Goal: Transaction & Acquisition: Purchase product/service

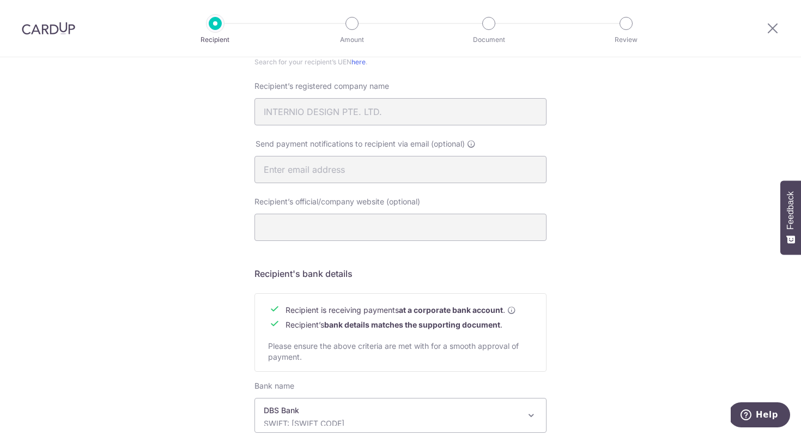
scroll to position [427, 0]
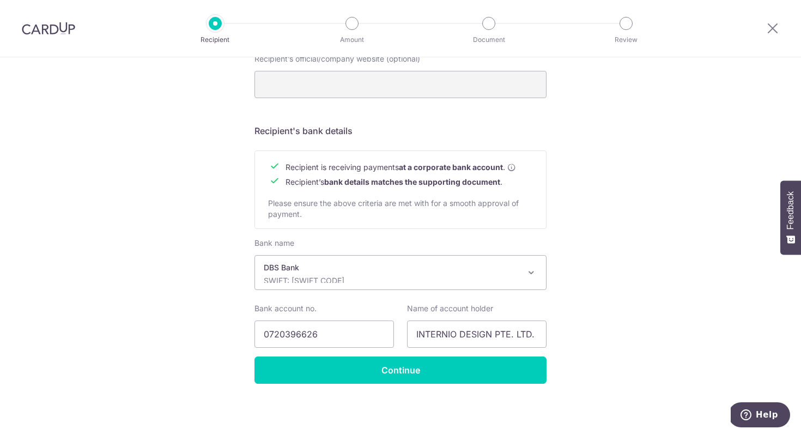
click at [437, 170] on b "at a corporate bank account" at bounding box center [451, 167] width 104 height 11
click at [433, 187] on td "Recipient’s bank details matches the supporting document ." at bounding box center [401, 181] width 231 height 15
click at [439, 180] on b "bank details matches the supporting document" at bounding box center [412, 181] width 176 height 9
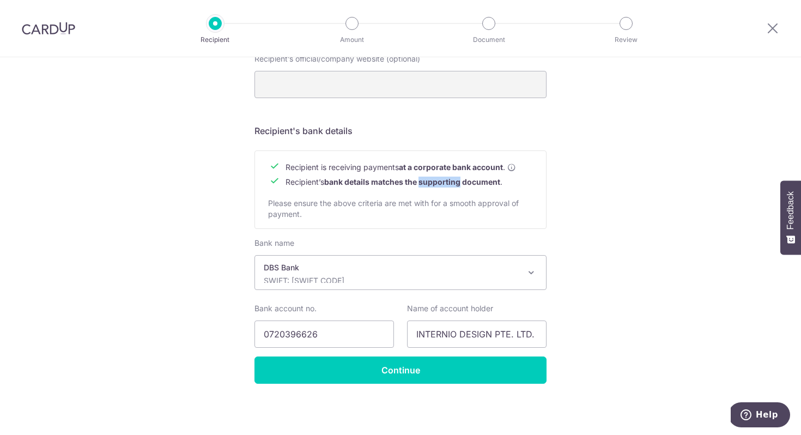
click at [439, 180] on b "bank details matches the supporting document" at bounding box center [412, 181] width 176 height 9
click at [473, 187] on td "Recipient’s bank details matches the supporting document ." at bounding box center [401, 181] width 231 height 15
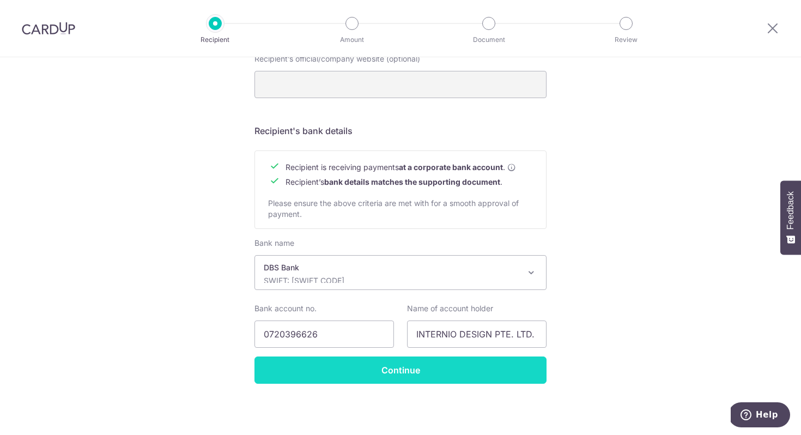
click at [437, 379] on input "Continue" at bounding box center [401, 369] width 292 height 27
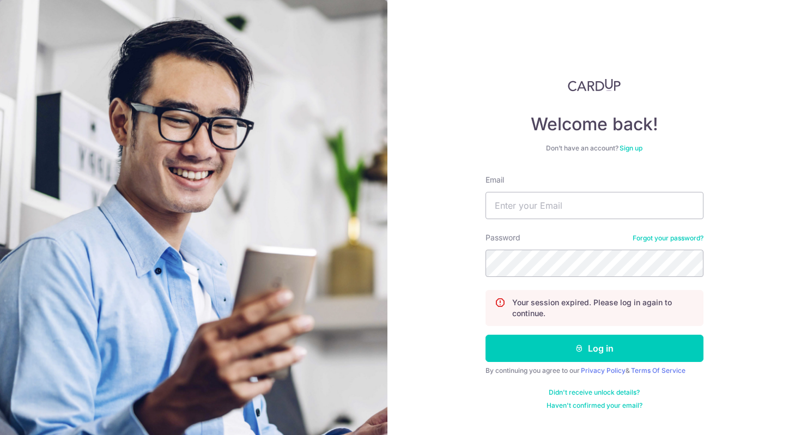
click at [584, 220] on form "Email Password Forgot your password? Your session expired. Please log in again …" at bounding box center [595, 291] width 218 height 235
click at [572, 194] on input "Email" at bounding box center [595, 205] width 218 height 27
type input "elisexiass@gmail.com"
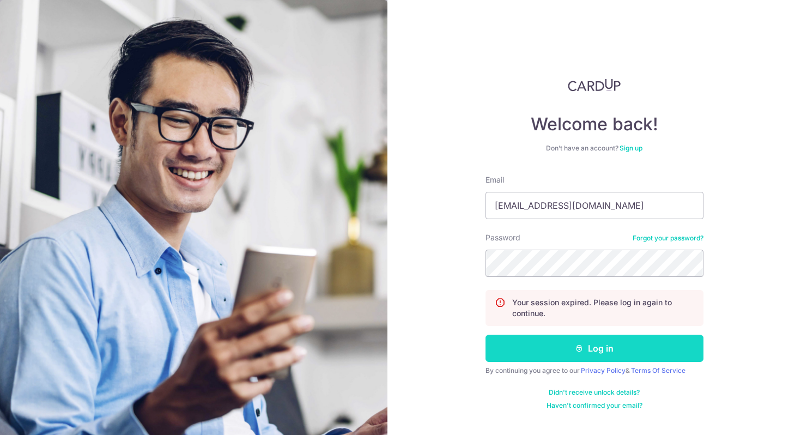
click at [573, 343] on button "Log in" at bounding box center [595, 348] width 218 height 27
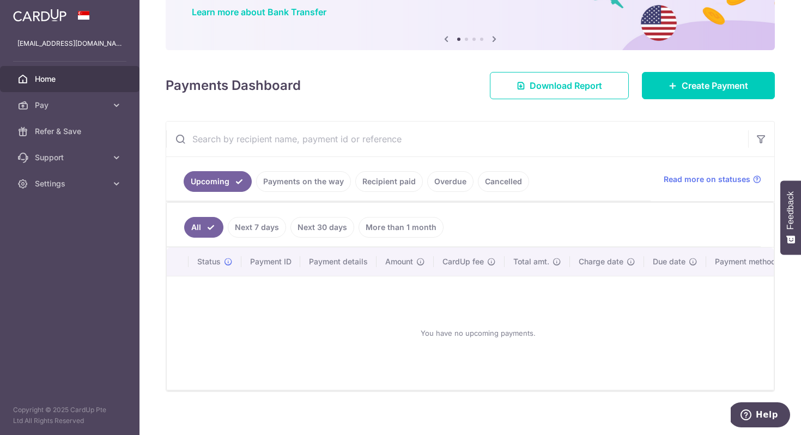
scroll to position [104, 0]
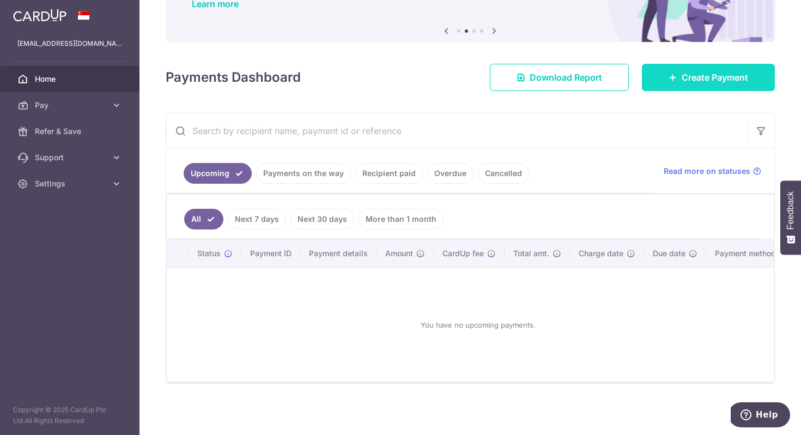
click at [703, 71] on span "Create Payment" at bounding box center [715, 77] width 67 height 13
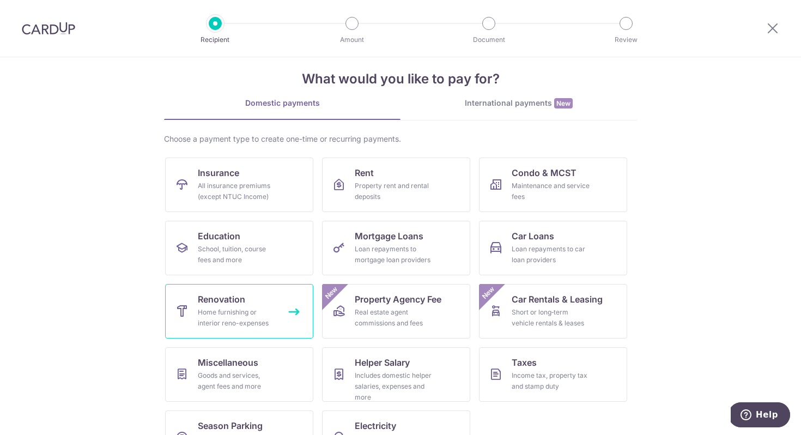
scroll to position [33, 0]
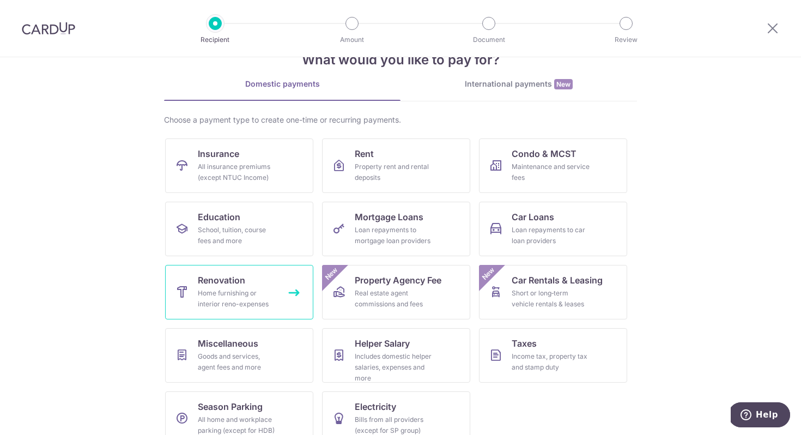
click at [248, 296] on div "Home furnishing or interior reno-expenses" at bounding box center [237, 299] width 78 height 22
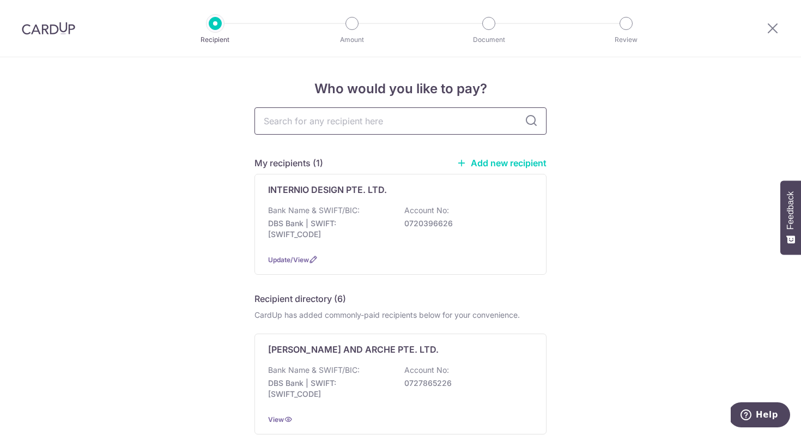
click at [364, 118] on input "text" at bounding box center [401, 120] width 292 height 27
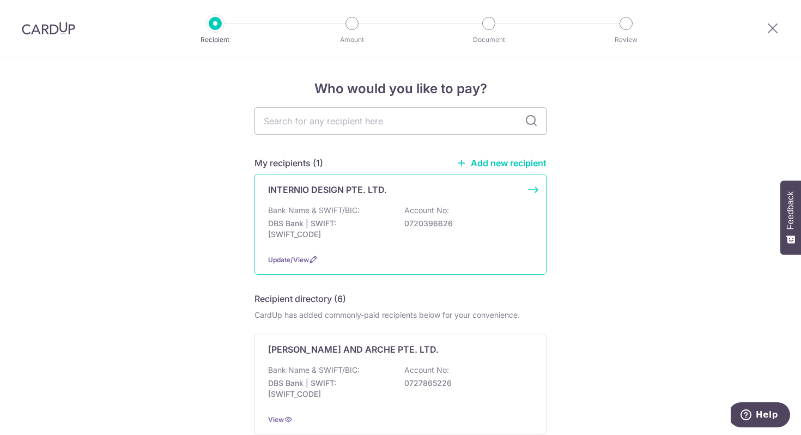
click at [495, 206] on div "Bank Name & SWIFT/BIC: DBS Bank | SWIFT: DBSSSGSGXXX Account No: 0720396626" at bounding box center [400, 225] width 265 height 40
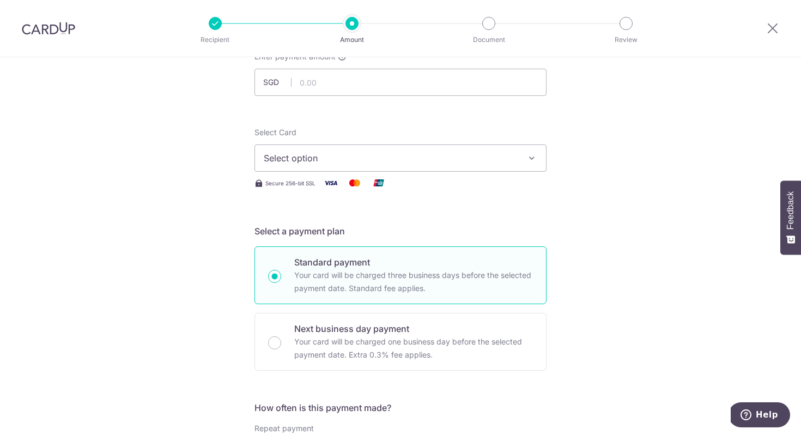
scroll to position [78, 0]
click at [475, 150] on button "Select option" at bounding box center [401, 157] width 292 height 27
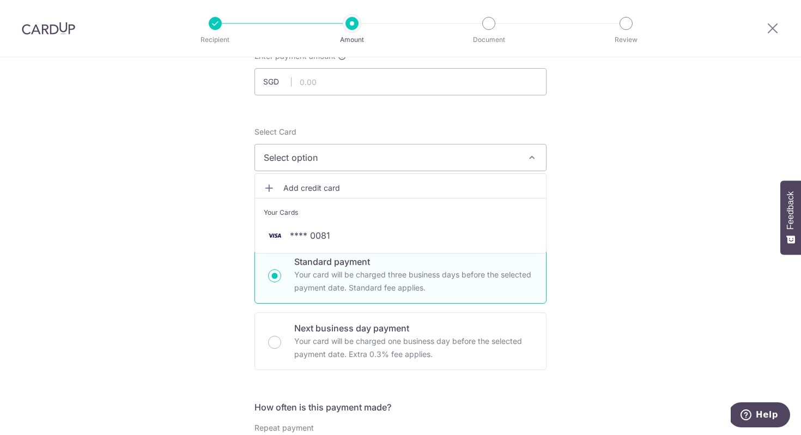
click at [475, 150] on button "Select option" at bounding box center [401, 157] width 292 height 27
